Goal: Information Seeking & Learning: Find specific fact

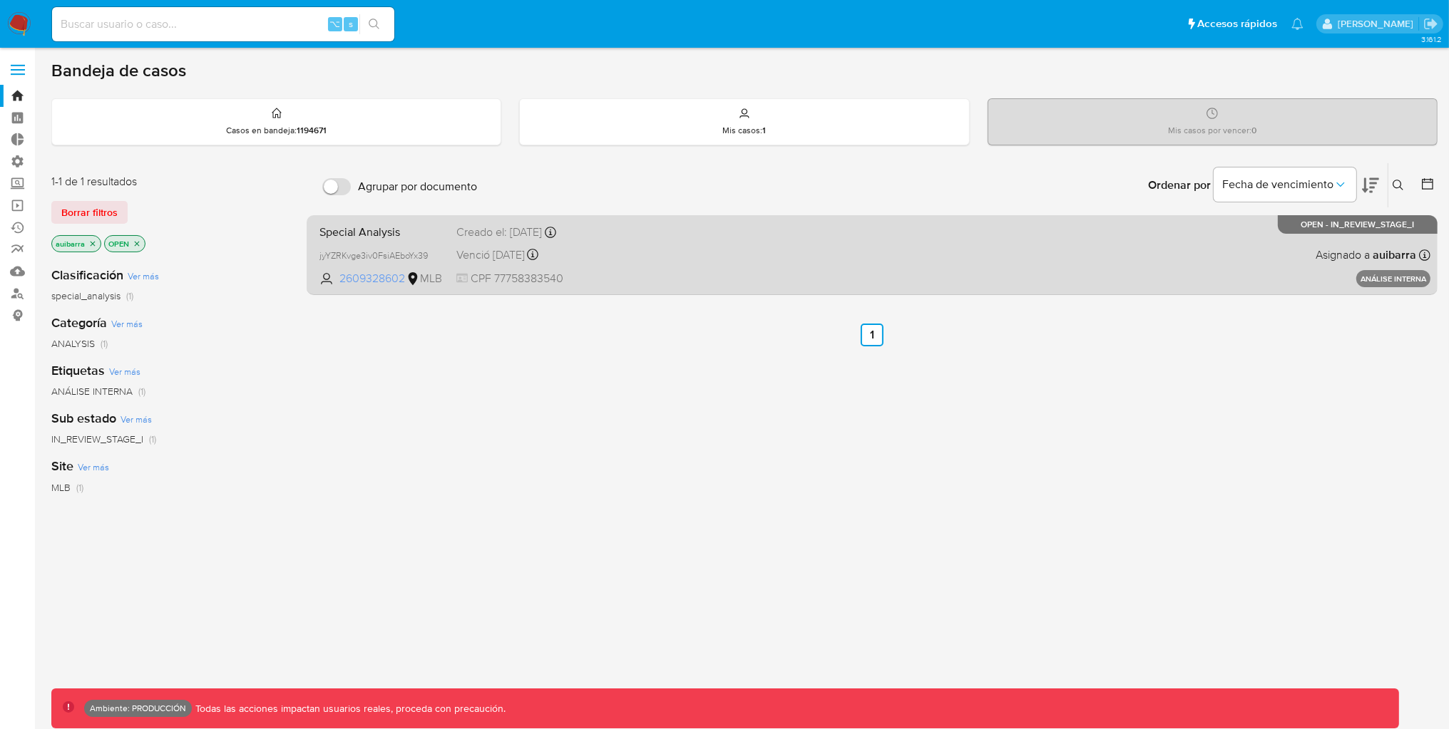
click at [371, 277] on span "2609328602" at bounding box center [371, 279] width 64 height 16
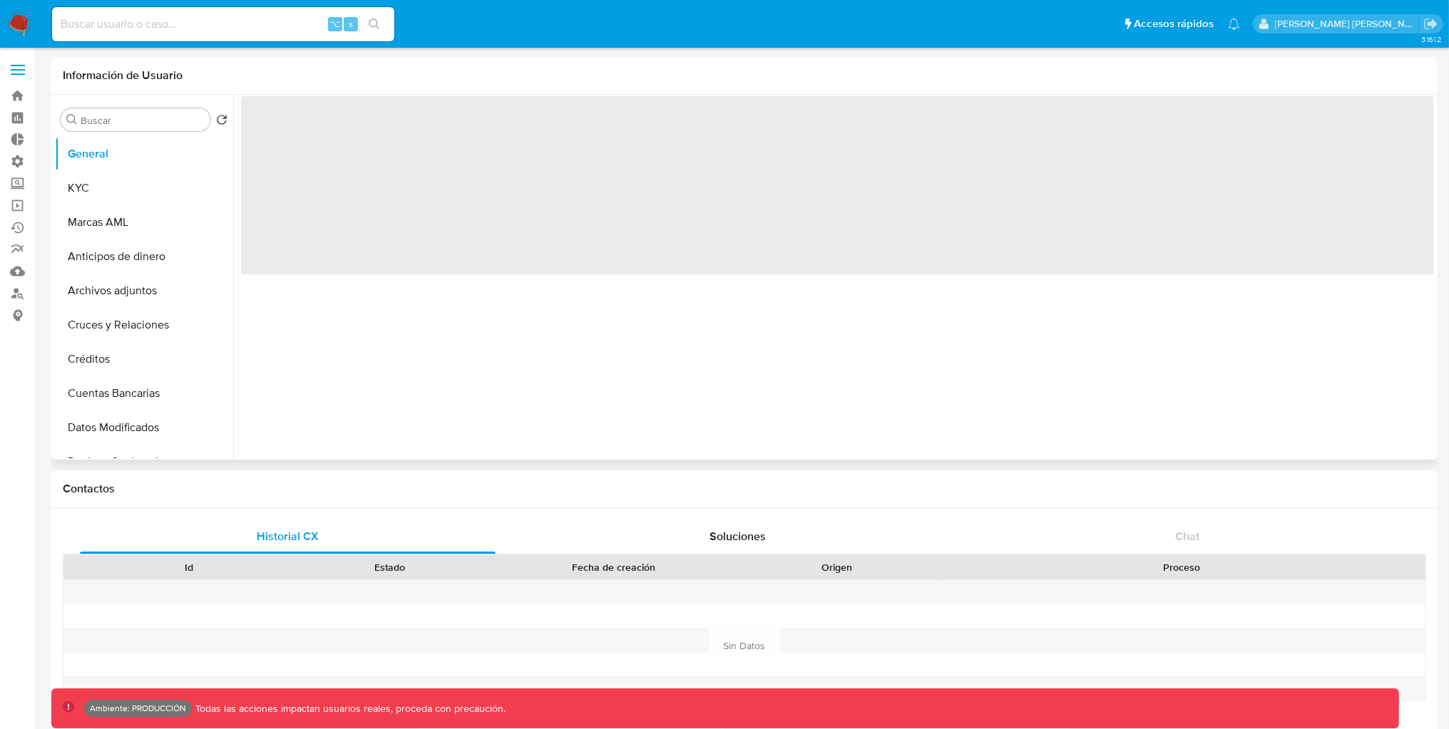
select select "10"
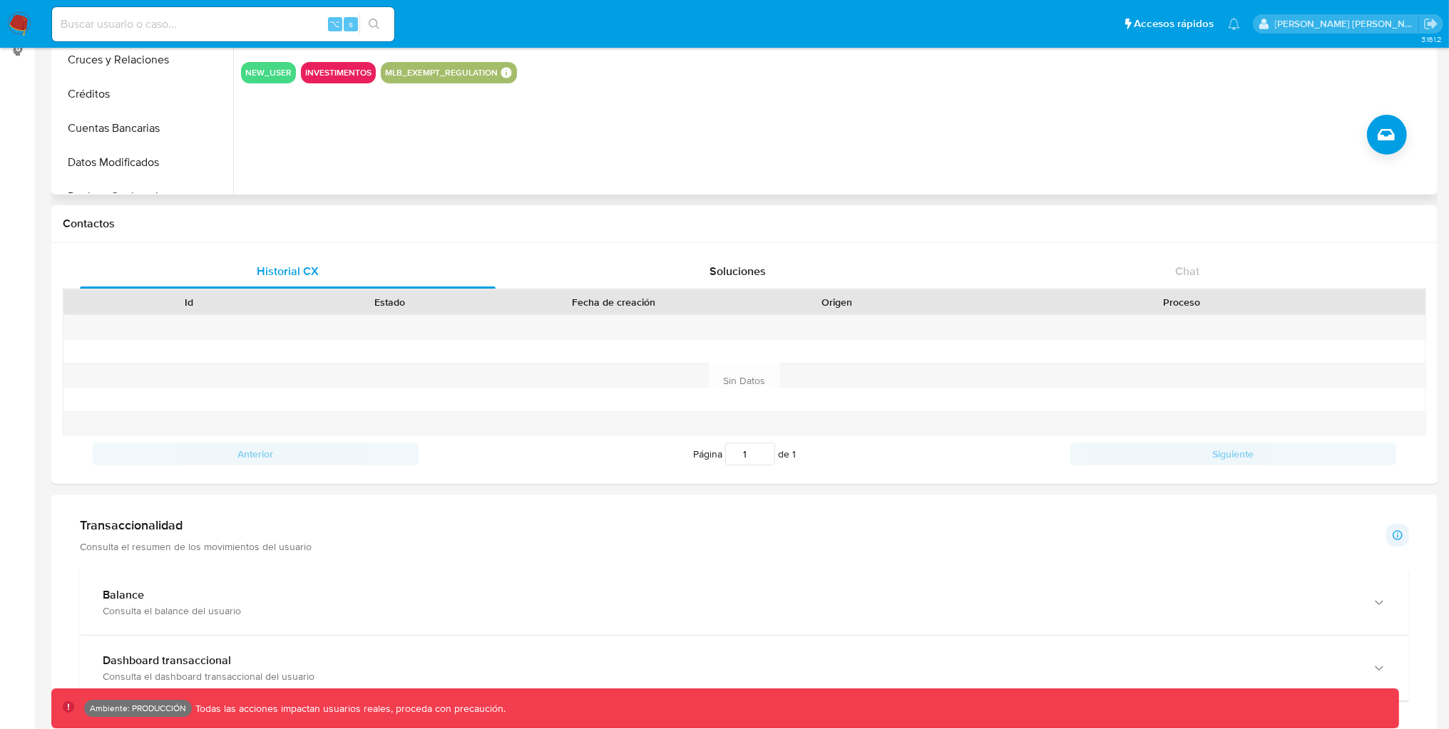
scroll to position [2, 0]
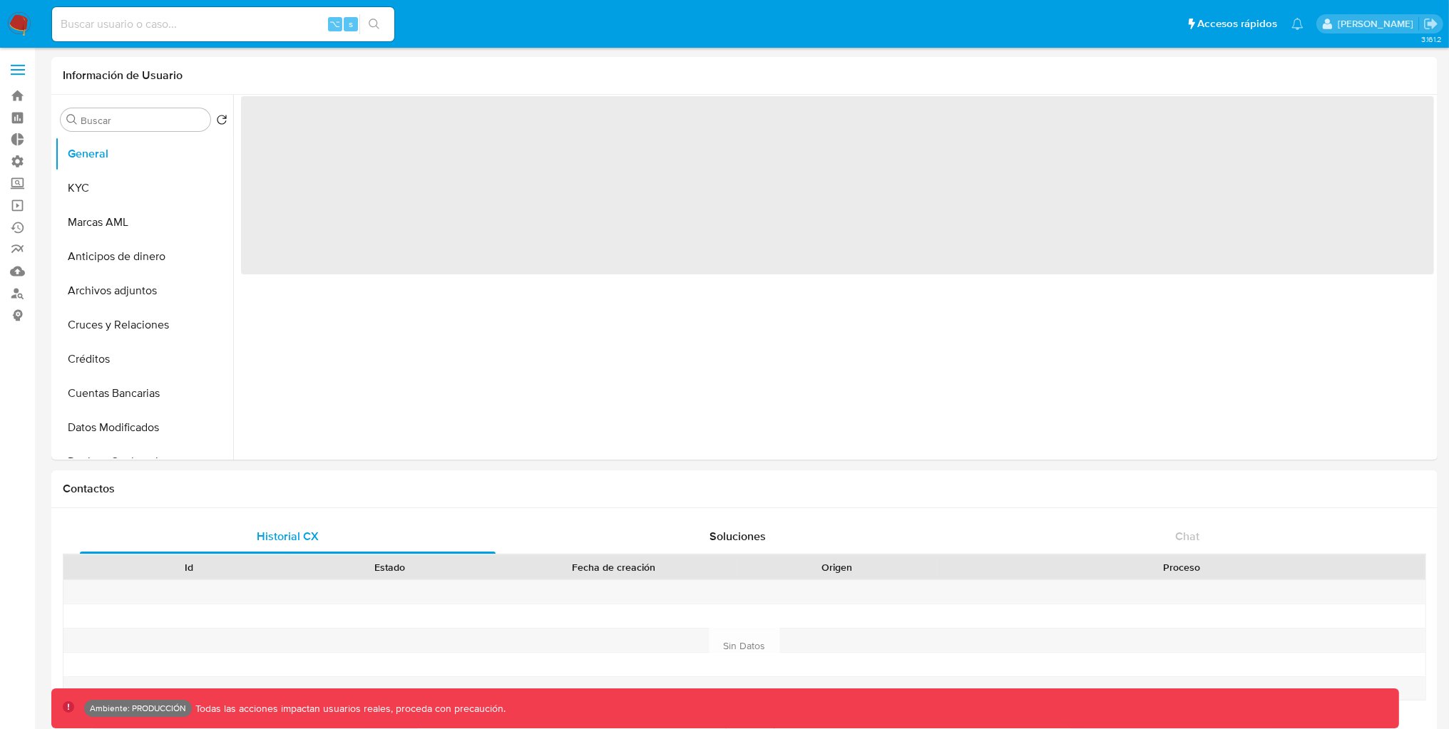
select select "10"
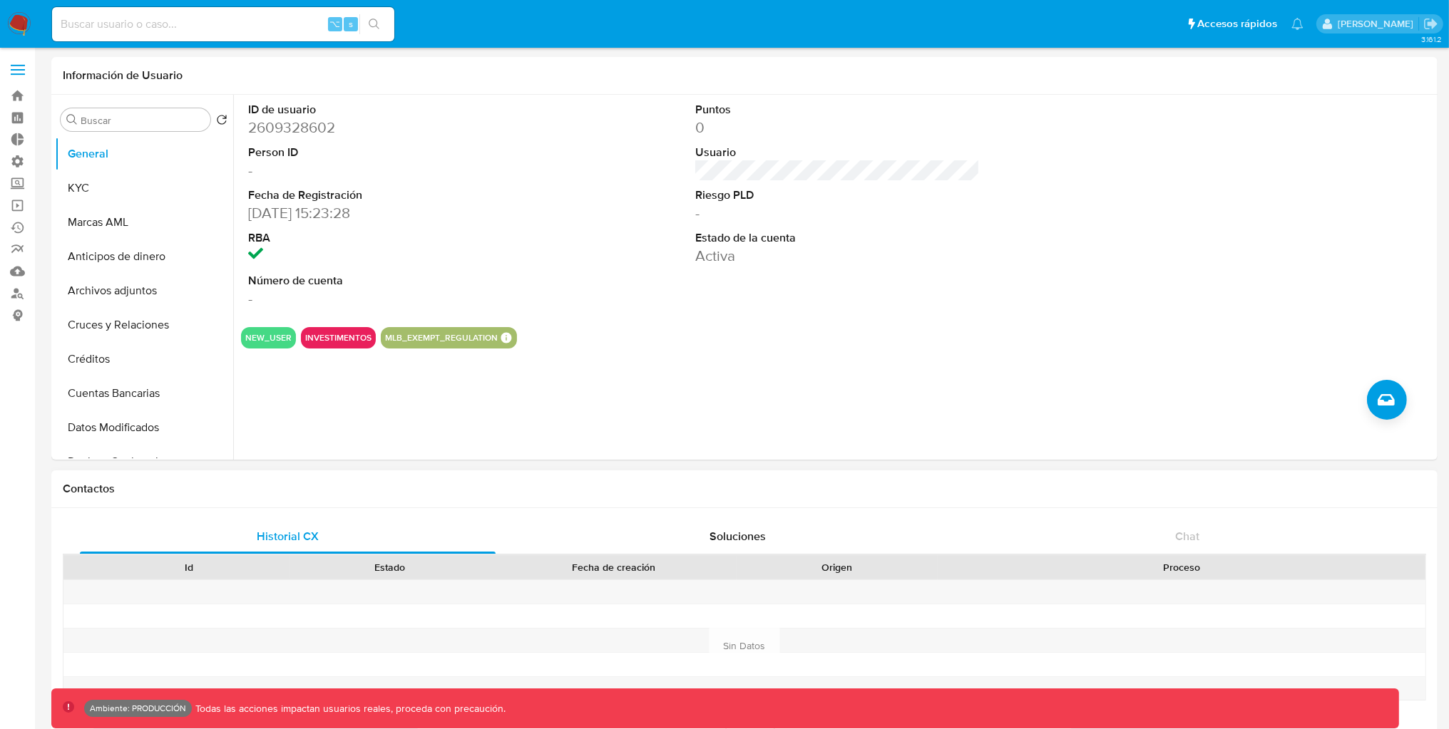
click at [441, 511] on div "Historial CX Soluciones Chat Id Estado Fecha de creación Origen Proceso Anterio…" at bounding box center [744, 628] width 1386 height 241
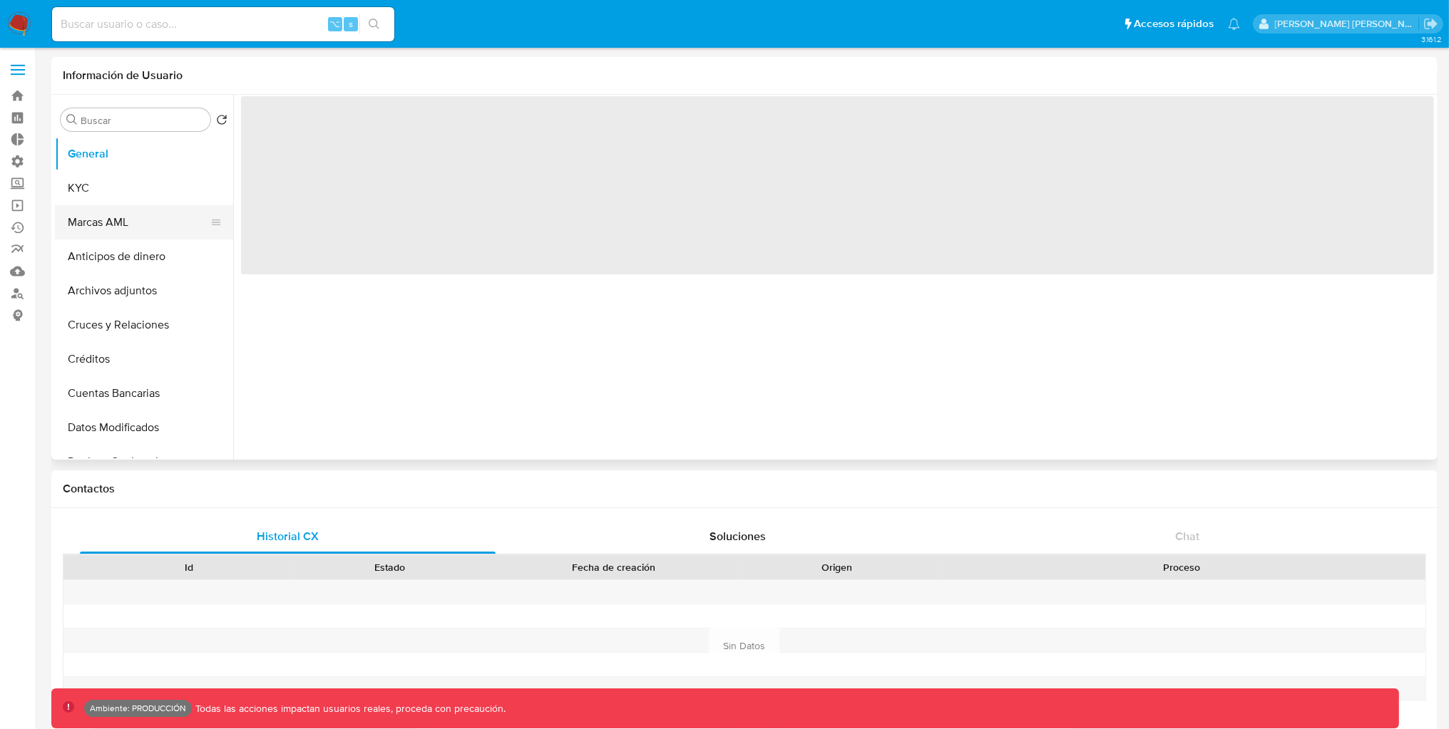
select select "10"
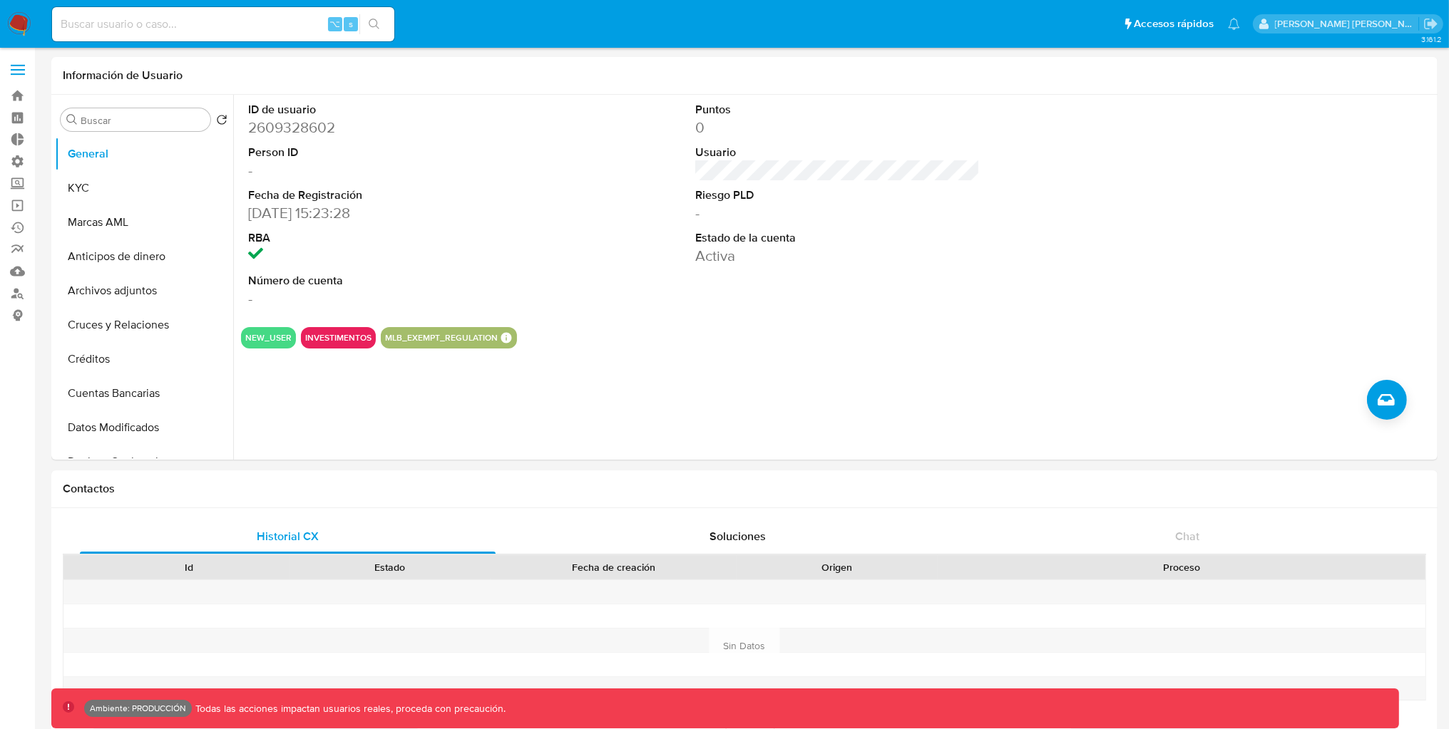
click at [128, 16] on input at bounding box center [223, 24] width 342 height 19
paste input "143125485"
type input "143125485"
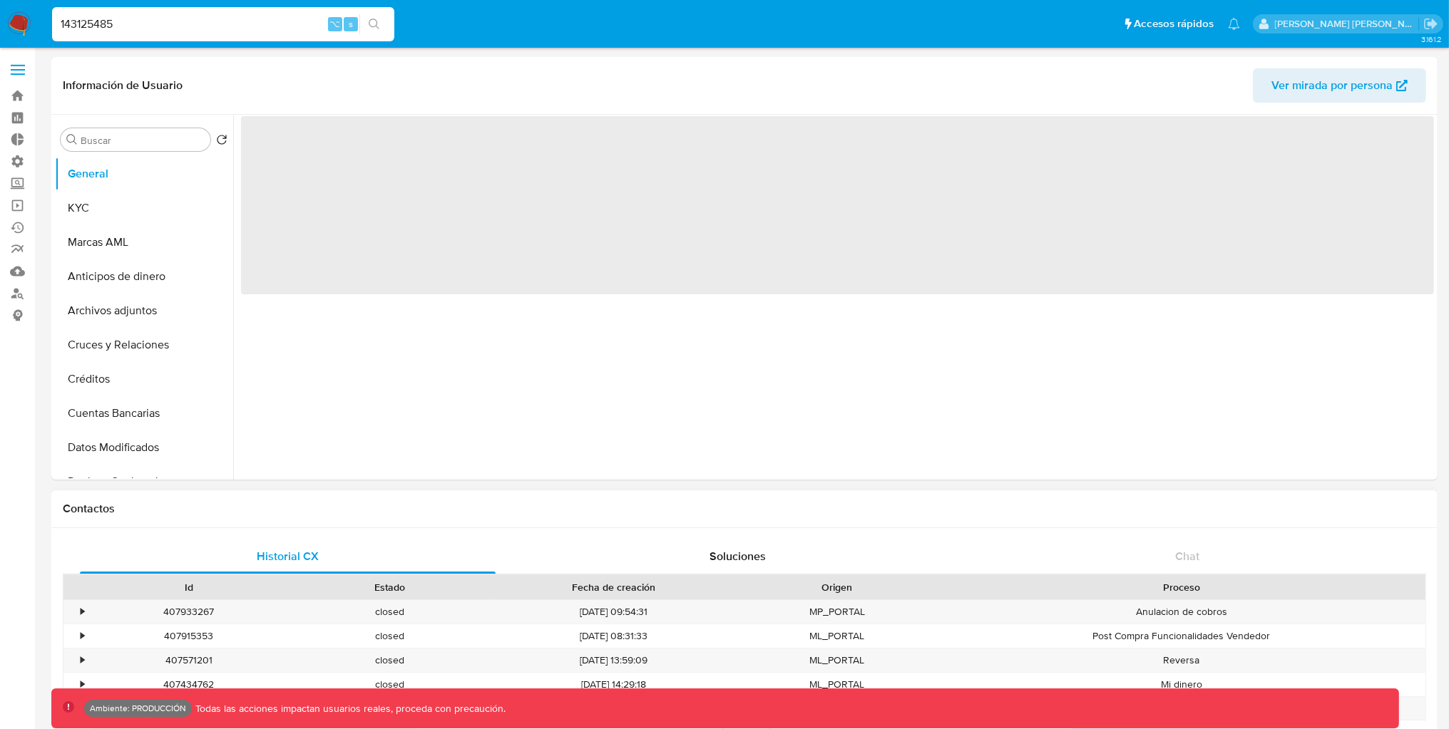
select select "10"
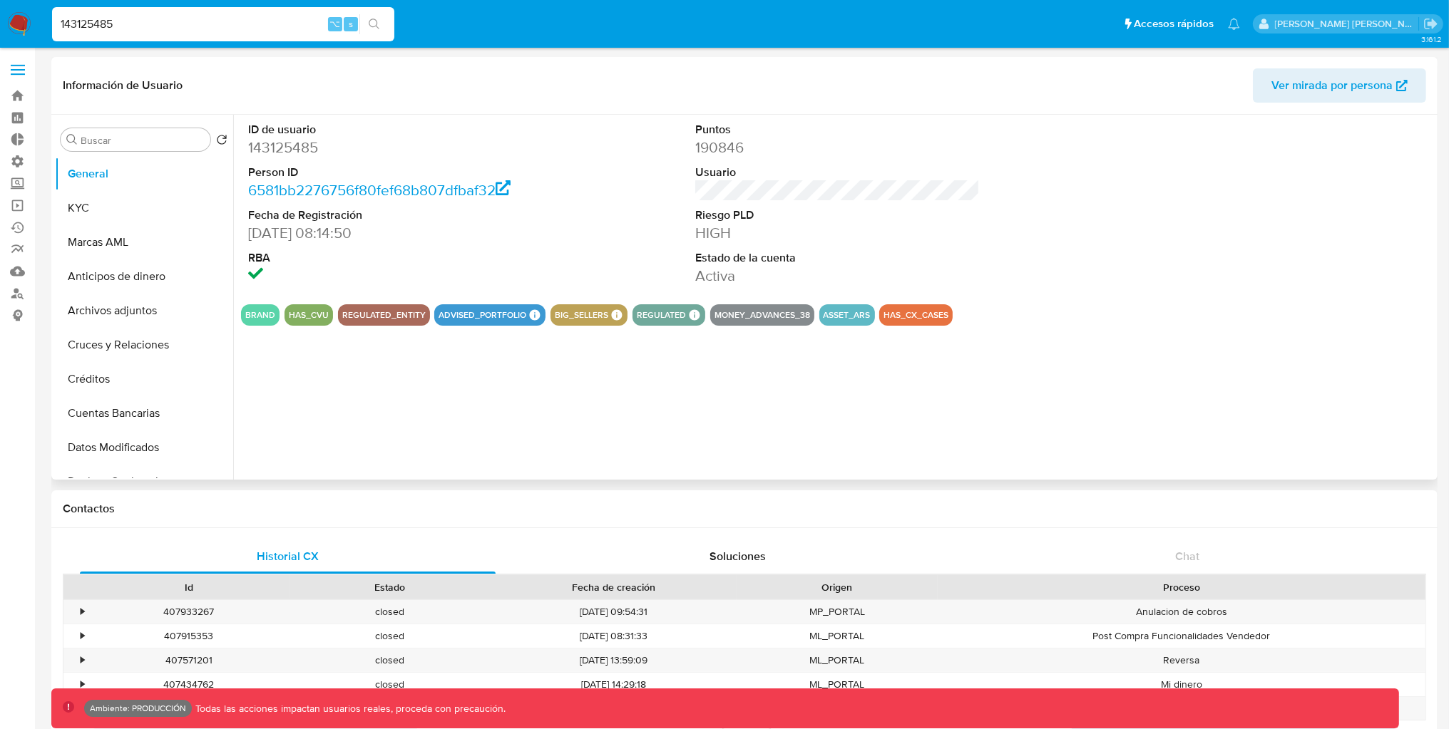
click at [1261, 79] on button "Ver mirada por persona" at bounding box center [1339, 85] width 173 height 34
click at [1345, 76] on span "Ver mirada por persona" at bounding box center [1331, 85] width 121 height 34
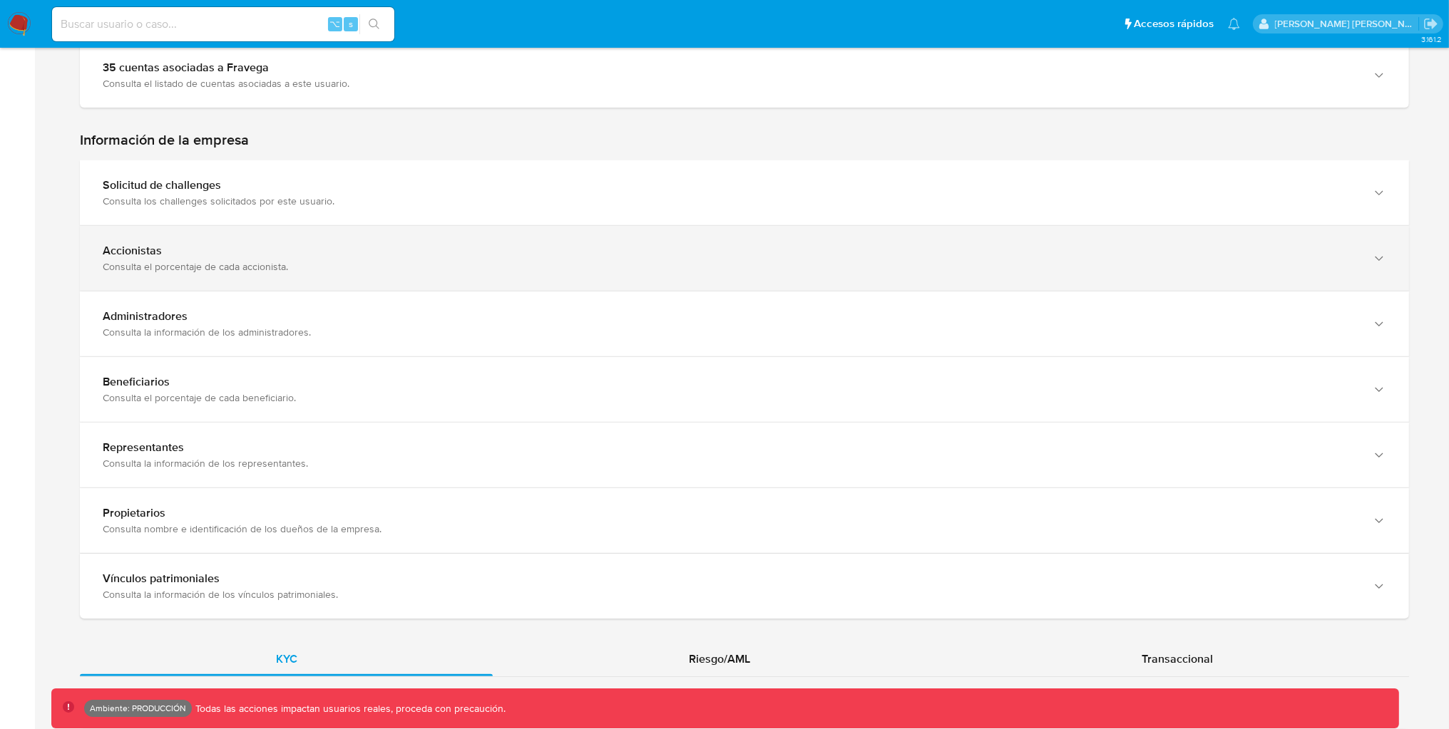
scroll to position [740, 0]
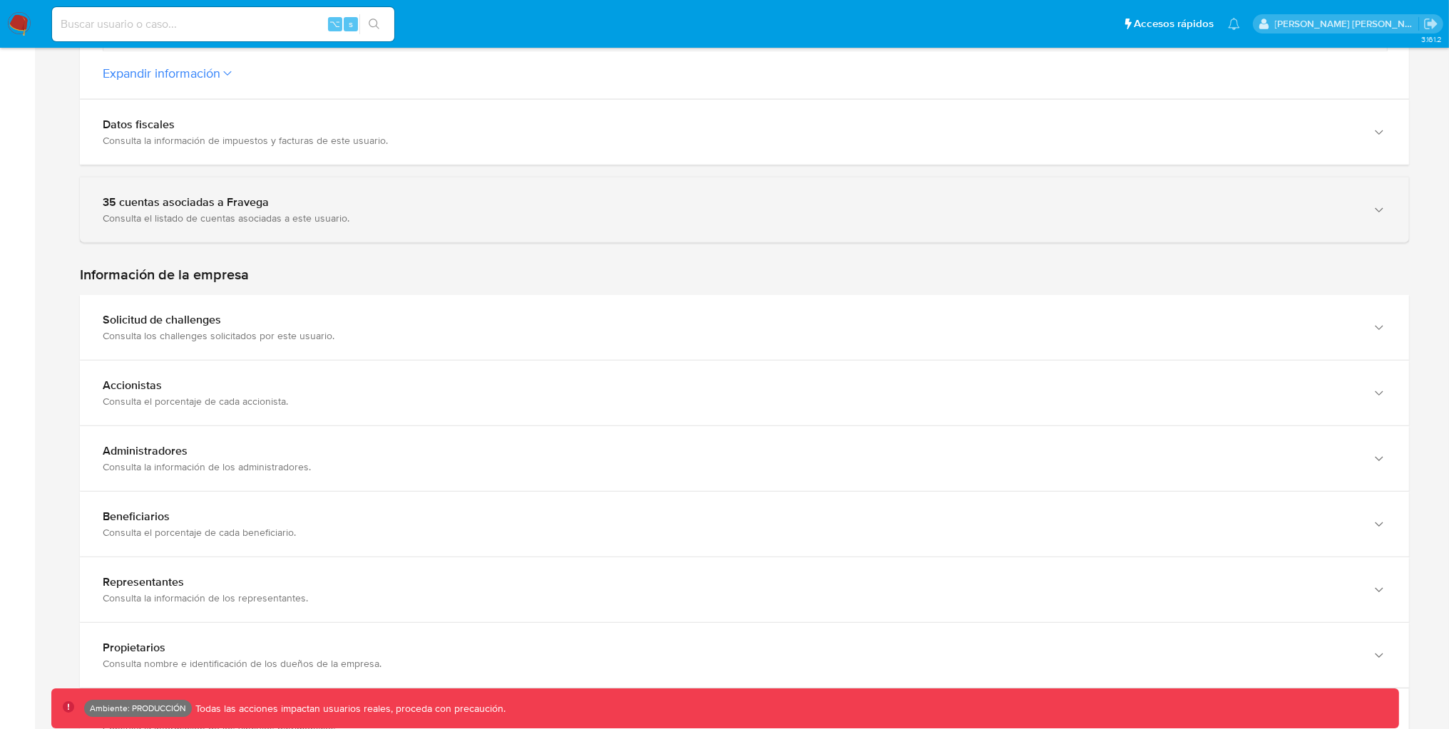
click at [404, 212] on div "Consulta el listado de cuentas asociadas a este usuario." at bounding box center [730, 218] width 1255 height 13
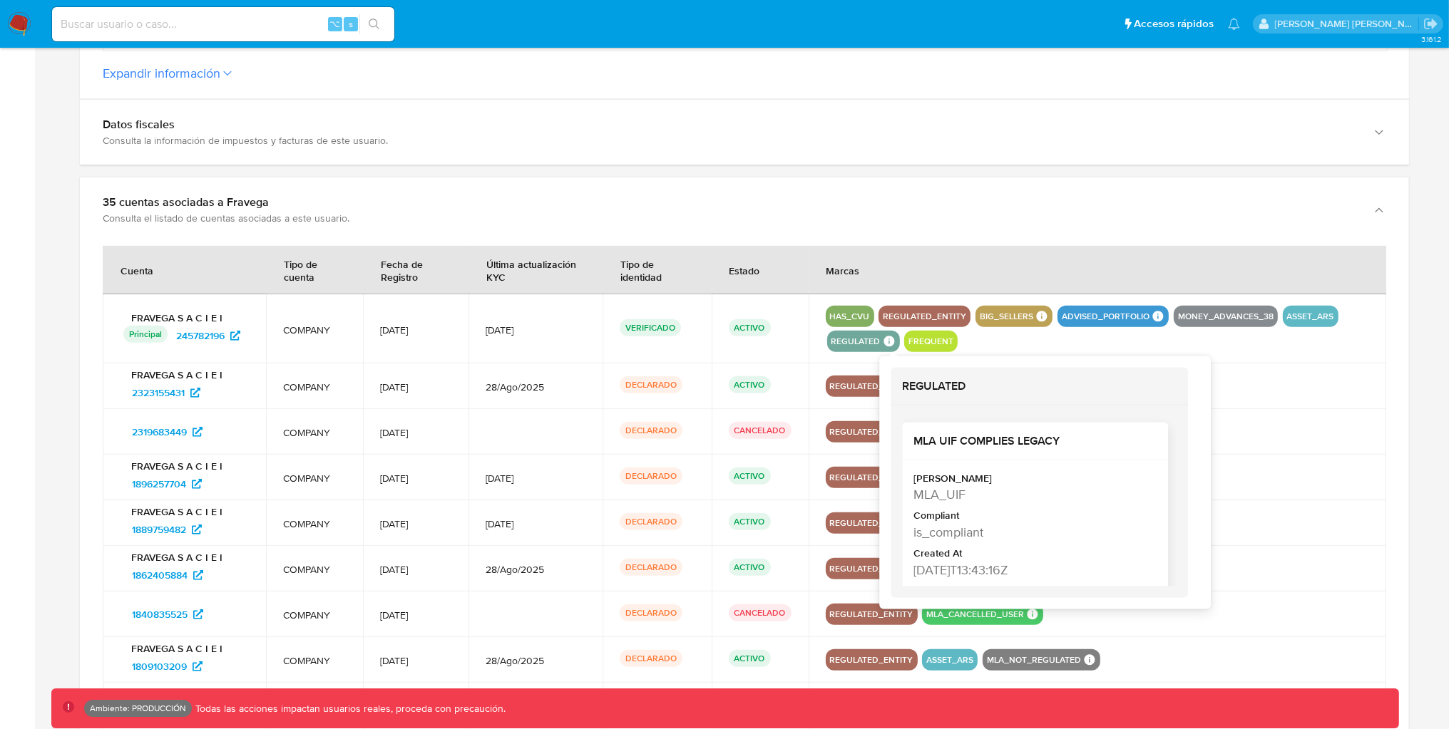
scroll to position [15, 0]
